Goal: Transaction & Acquisition: Purchase product/service

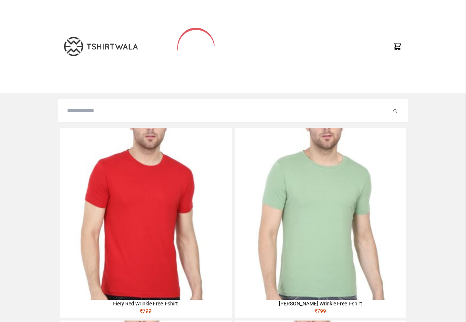
type input "**********"
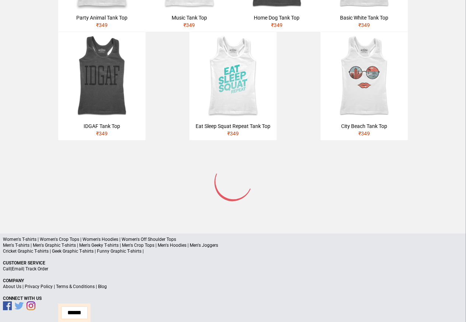
scroll to position [380, 0]
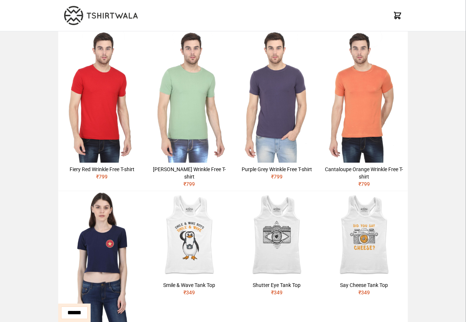
scroll to position [338, 0]
